Goal: Complete application form: Complete application form

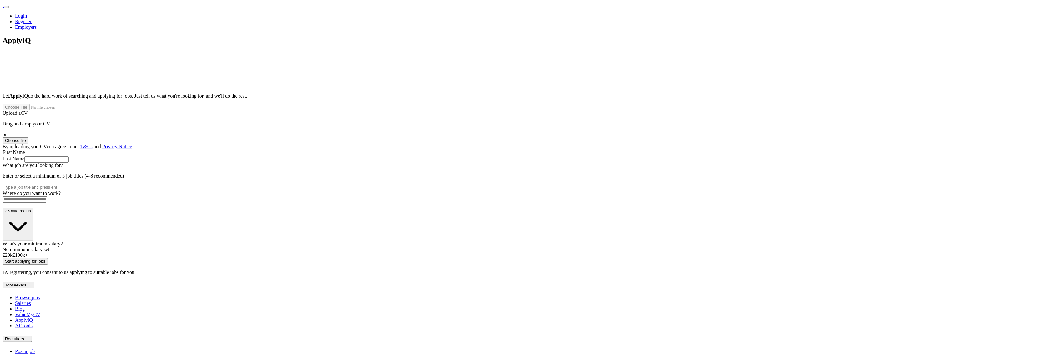
click at [28, 139] on button "Choose file" at bounding box center [16, 140] width 26 height 7
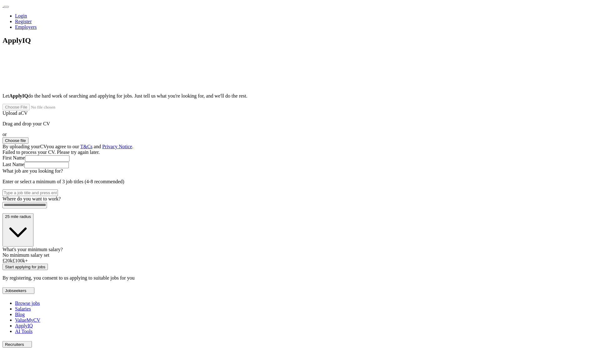
click at [28, 137] on button "Choose file" at bounding box center [16, 140] width 26 height 7
click at [458, 261] on div "ApplyIQ Let ApplyIQ do the hard work of searching and applying for jobs. Just t…" at bounding box center [305, 158] width 604 height 245
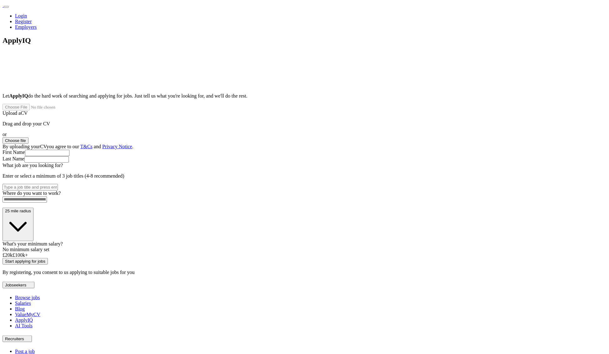
click at [28, 137] on button "Choose file" at bounding box center [16, 140] width 26 height 7
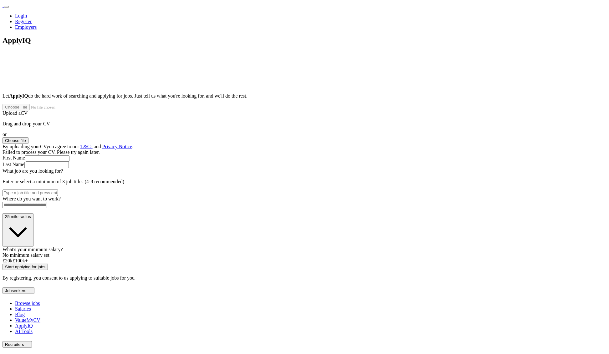
click at [455, 102] on div "ApplyIQ Let ApplyIQ do the hard work of searching and applying for jobs. Just t…" at bounding box center [305, 158] width 604 height 245
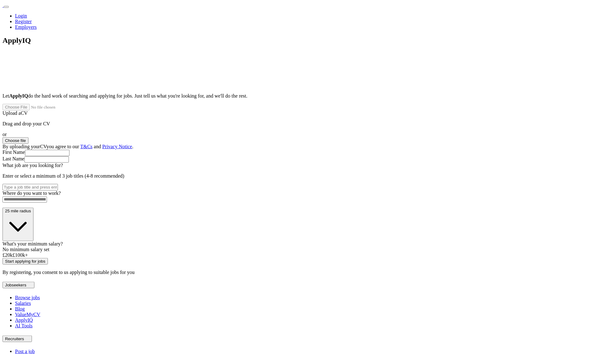
click at [28, 137] on button "Choose file" at bounding box center [16, 140] width 26 height 7
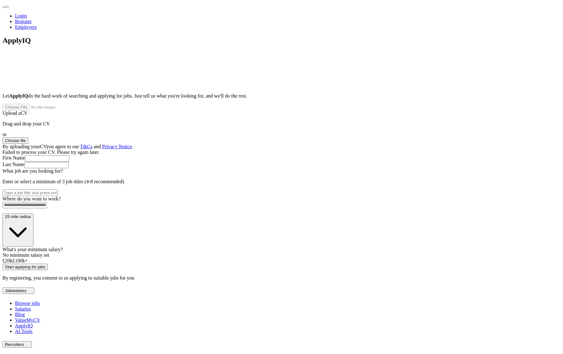
click at [28, 137] on button "Choose file" at bounding box center [16, 140] width 26 height 7
click at [455, 125] on div "ApplyIQ Let ApplyIQ do the hard work of searching and applying for jobs. Just t…" at bounding box center [282, 158] width 558 height 245
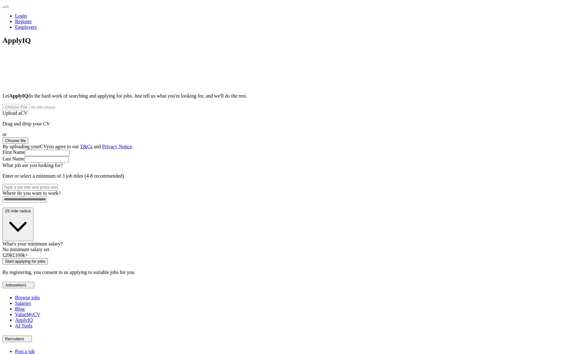
click at [28, 138] on button "Choose file" at bounding box center [16, 140] width 26 height 7
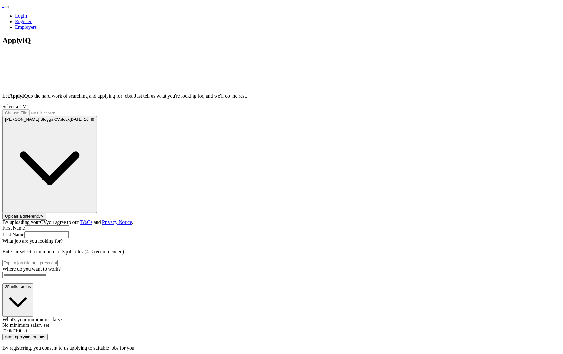
click at [389, 156] on div "ApplyIQ Let ApplyIQ do the hard work of searching and applying for jobs. Just t…" at bounding box center [282, 193] width 558 height 315
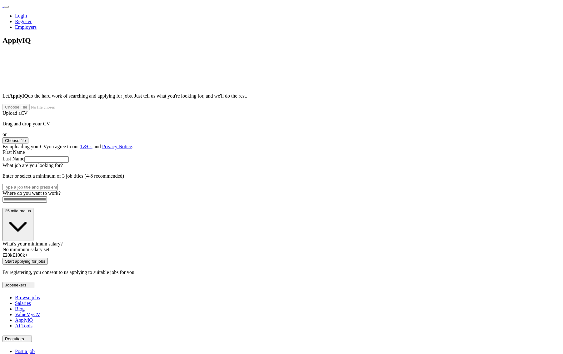
click at [28, 137] on button "Choose file" at bounding box center [16, 140] width 26 height 7
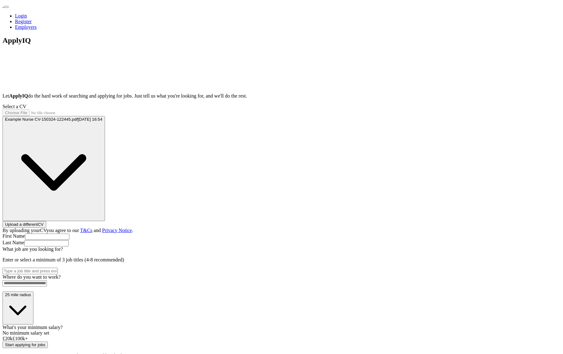
click at [105, 116] on button "Example Nurse CV-150324-122445.pdf [DATE] 16:54" at bounding box center [54, 168] width 103 height 105
click at [456, 97] on div "ApplyIQ Let ApplyIQ do the hard work of searching and applying for jobs. Just t…" at bounding box center [282, 197] width 558 height 323
click at [69, 234] on input "text" at bounding box center [47, 237] width 44 height 6
click at [399, 131] on div "ApplyIQ Let ApplyIQ do the hard work of searching and applying for jobs. Just t…" at bounding box center [282, 197] width 558 height 323
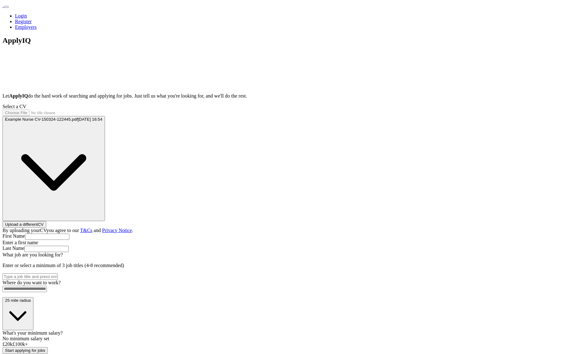
click at [456, 117] on div "ApplyIQ Let ApplyIQ do the hard work of searching and applying for jobs. Just t…" at bounding box center [282, 200] width 558 height 328
click at [492, 133] on div "ApplyIQ Let ApplyIQ do the hard work of searching and applying for jobs. Just t…" at bounding box center [282, 200] width 558 height 328
click at [105, 116] on button "Example Nurse CV-150324-122445.pdf [DATE] 16:54" at bounding box center [54, 168] width 103 height 105
click at [436, 101] on div "ApplyIQ Let ApplyIQ do the hard work of searching and applying for jobs. Just t…" at bounding box center [282, 200] width 558 height 328
drag, startPoint x: 272, startPoint y: 102, endPoint x: 268, endPoint y: 106, distance: 5.5
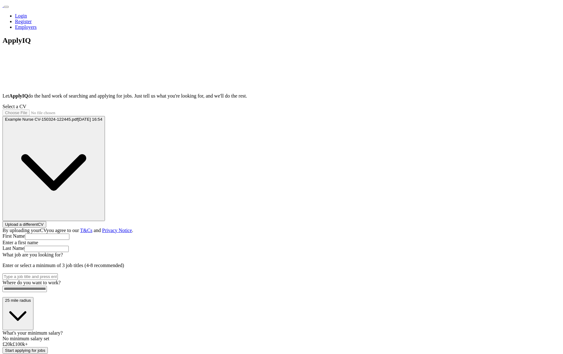
click at [78, 117] on span "Example Nurse CV-150324-122445.pdf" at bounding box center [41, 119] width 73 height 5
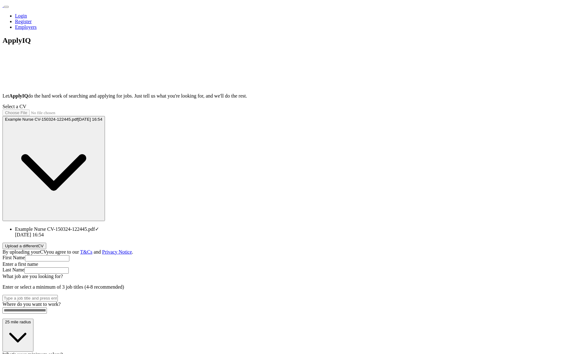
click at [95, 226] on span "Example Nurse CV-150324-122445.pdf" at bounding box center [55, 228] width 80 height 5
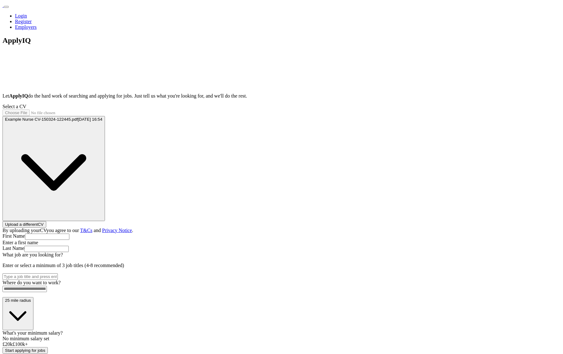
click at [46, 221] on button "Upload a different CV" at bounding box center [25, 224] width 44 height 7
